Goal: Transaction & Acquisition: Book appointment/travel/reservation

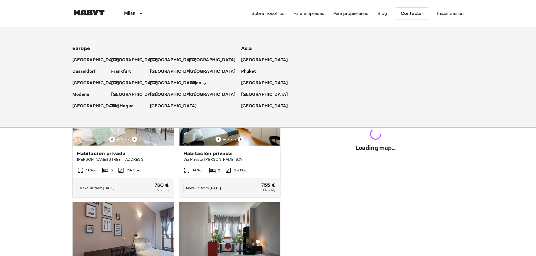
click at [200, 82] on p "Milan" at bounding box center [196, 83] width 12 height 7
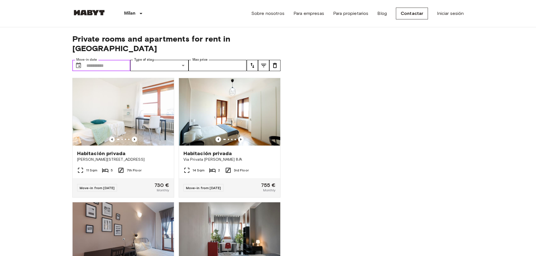
click at [102, 60] on input "Move-in date" at bounding box center [108, 65] width 44 height 11
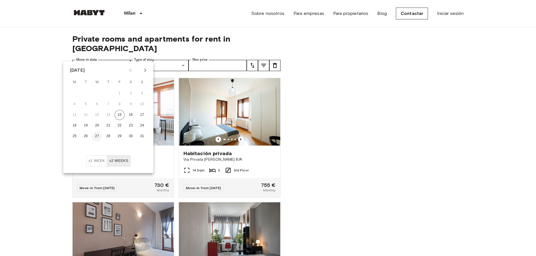
click at [94, 136] on button "27" at bounding box center [97, 136] width 10 height 10
type input "**********"
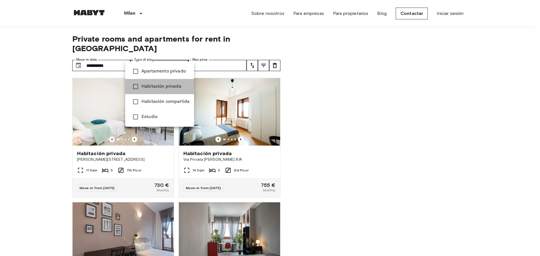
click at [169, 92] on li "Habitación privada" at bounding box center [159, 86] width 69 height 15
type input "**********"
click at [220, 49] on div at bounding box center [270, 128] width 540 height 256
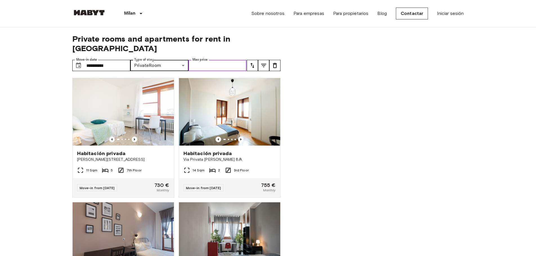
click at [215, 60] on input "Max price" at bounding box center [217, 65] width 58 height 11
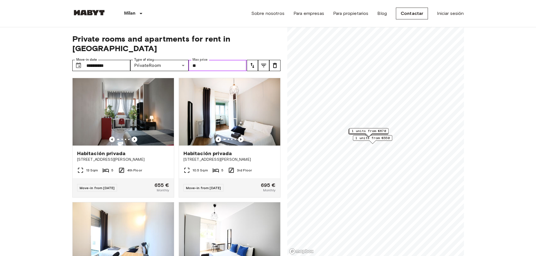
type input "*"
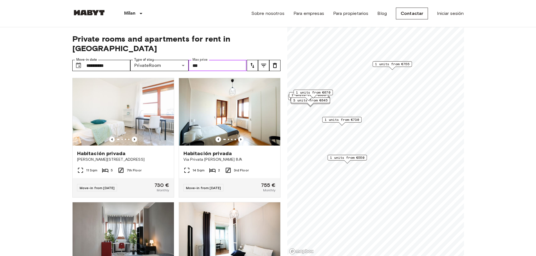
click at [351, 161] on div "1 units from €550" at bounding box center [346, 159] width 39 height 9
click at [345, 118] on span "1 units from €730" at bounding box center [341, 119] width 34 height 5
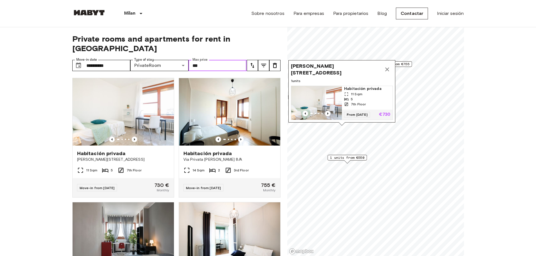
click at [361, 97] on div "5" at bounding box center [367, 99] width 46 height 5
type input "***"
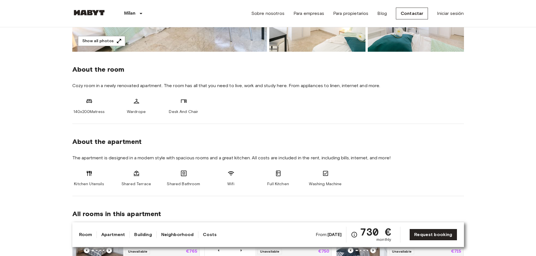
scroll to position [197, 0]
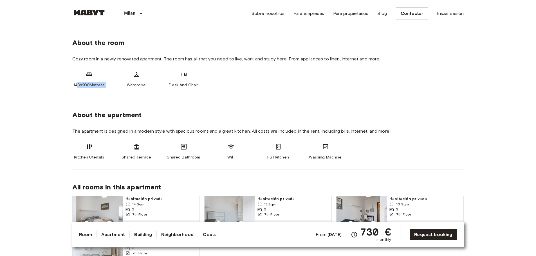
drag, startPoint x: 76, startPoint y: 85, endPoint x: 127, endPoint y: 91, distance: 51.2
click at [127, 91] on div "About the room Cozy room in a newly renovated apartment. The room has all that …" at bounding box center [267, 61] width 391 height 72
click at [141, 87] on span "Wardrope" at bounding box center [136, 85] width 19 height 6
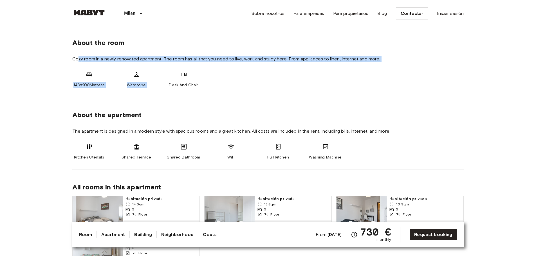
drag, startPoint x: 83, startPoint y: 61, endPoint x: 164, endPoint y: 70, distance: 81.7
click at [164, 70] on div "About the room Cozy room in a newly renovated apartment. The room has all that …" at bounding box center [267, 61] width 391 height 72
drag, startPoint x: 168, startPoint y: 68, endPoint x: 183, endPoint y: 66, distance: 15.1
click at [169, 68] on div "About the room Cozy room in a newly renovated apartment. The room has all that …" at bounding box center [267, 61] width 391 height 72
click at [259, 65] on div "About the room Cozy room in a newly renovated apartment. The room has all that …" at bounding box center [267, 61] width 391 height 72
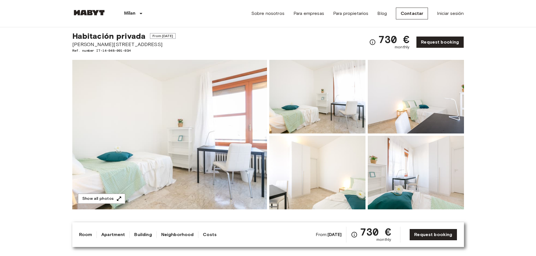
scroll to position [0, 0]
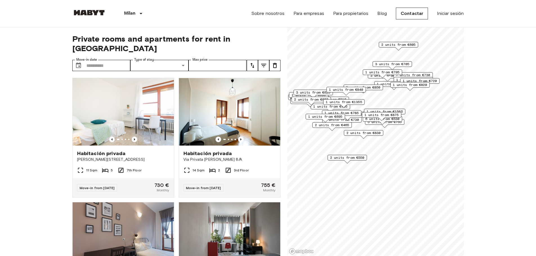
click at [368, 134] on span "2 units from €830" at bounding box center [363, 132] width 34 height 5
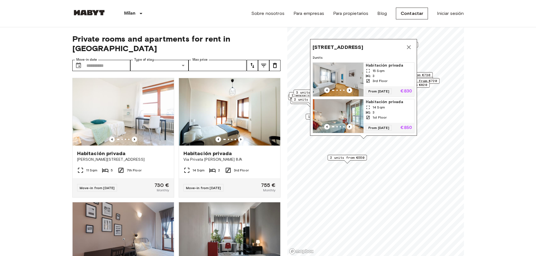
click at [368, 134] on div "Viale Tibaldi 2, 20136 Milano, IT 2 units Habitación privada 15 Sqm 3 3rd Floor…" at bounding box center [363, 87] width 107 height 97
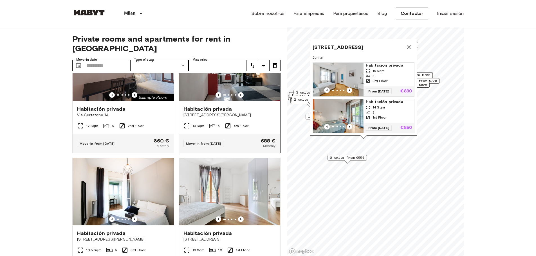
scroll to position [225, 0]
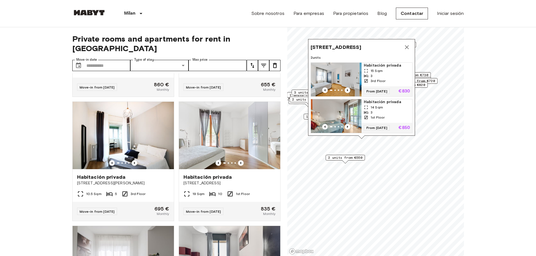
click at [340, 71] on img "Map marker" at bounding box center [334, 80] width 51 height 34
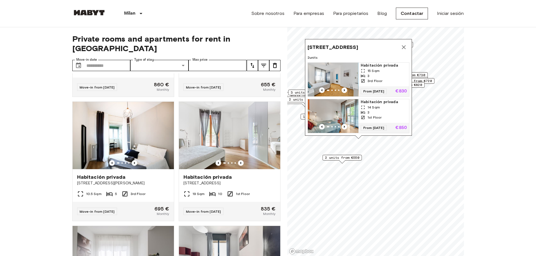
click at [340, 71] on img "Map marker" at bounding box center [332, 80] width 51 height 34
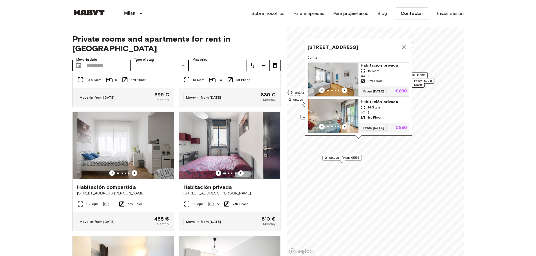
scroll to position [337, 0]
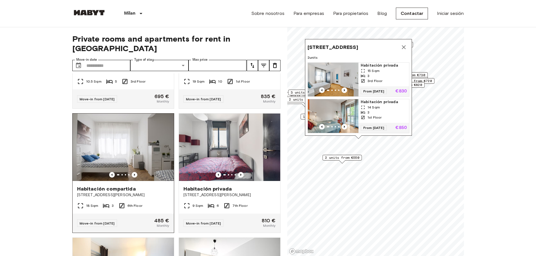
click at [139, 154] on img at bounding box center [123, 147] width 101 height 67
click at [404, 44] on icon "Map marker" at bounding box center [403, 47] width 7 height 7
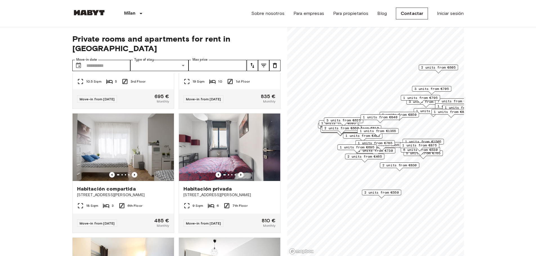
click at [378, 155] on span "2 units from €465" at bounding box center [364, 156] width 34 height 5
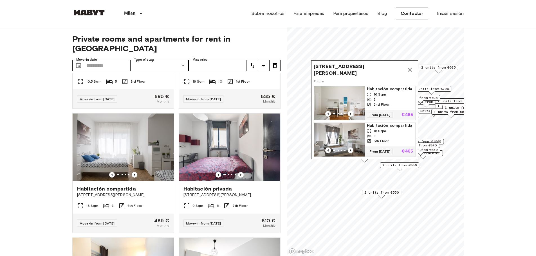
click at [385, 86] on span "Habitación compartida" at bounding box center [390, 89] width 46 height 6
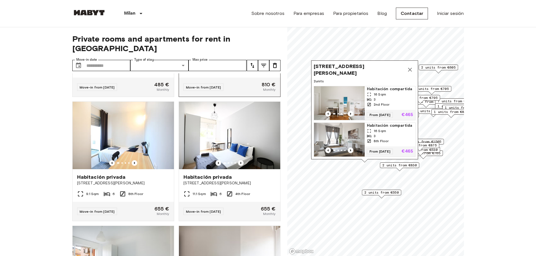
scroll to position [506, 0]
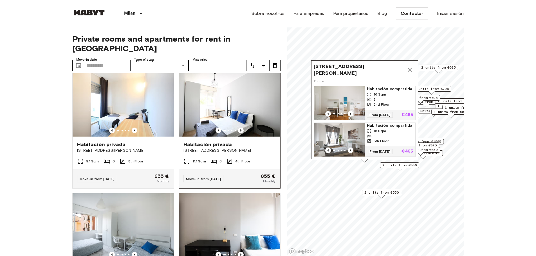
click at [260, 158] on div "Habitación privada Via Carlo Marx, 6, 20153 Milano, IT" at bounding box center [229, 147] width 101 height 21
click at [408, 66] on icon "Map marker" at bounding box center [409, 69] width 7 height 7
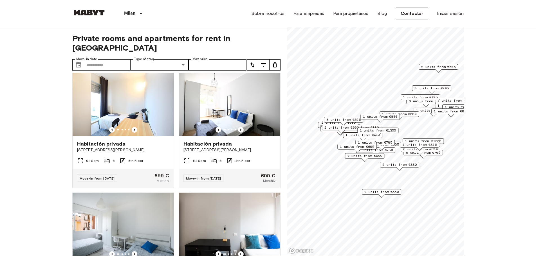
scroll to position [0, 0]
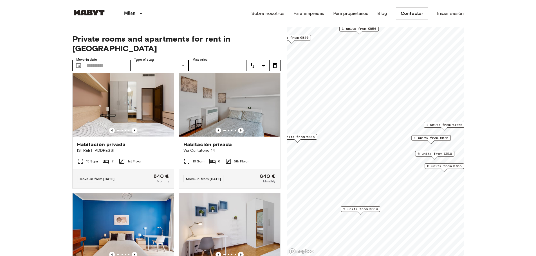
scroll to position [633, 0]
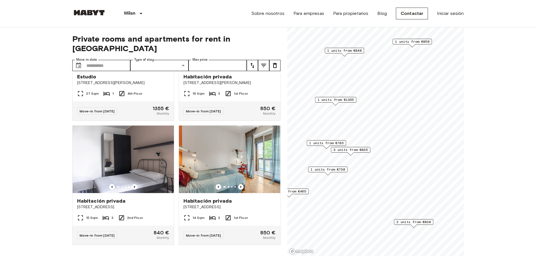
scroll to position [506, 0]
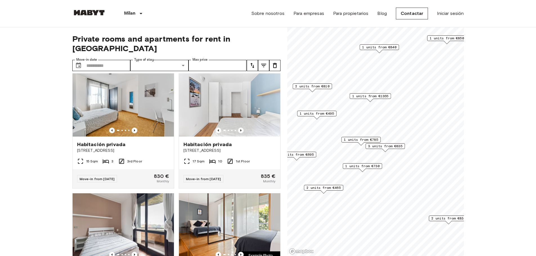
scroll to position [633, 0]
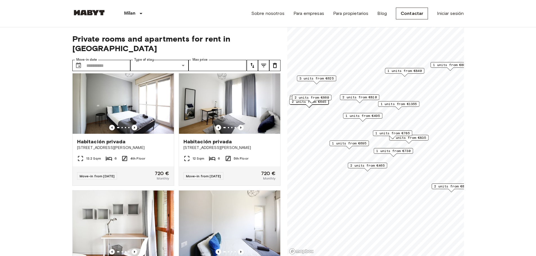
scroll to position [760, 0]
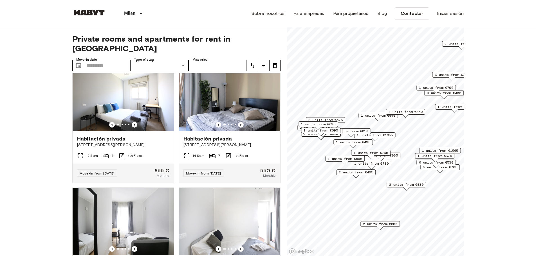
scroll to position [1014, 0]
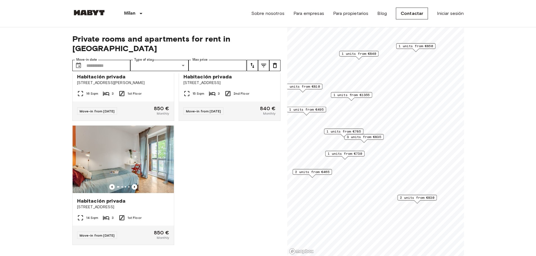
scroll to position [125, 0]
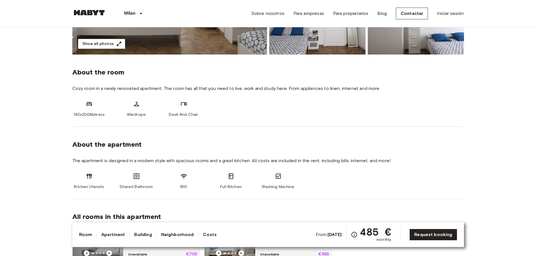
scroll to position [112, 0]
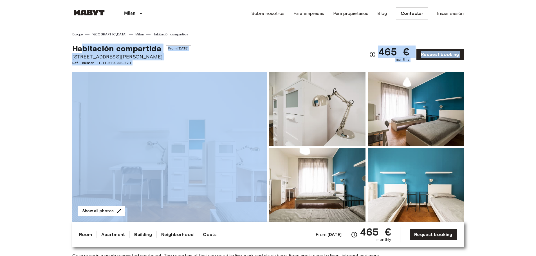
drag, startPoint x: 96, startPoint y: 53, endPoint x: 180, endPoint y: 75, distance: 87.3
click at [230, 59] on div "Habitación compartida From [DATE] Largo [PERSON_NAME] 2 Ref. number IT-14-019-0…" at bounding box center [267, 51] width 391 height 29
